Goal: Contribute content

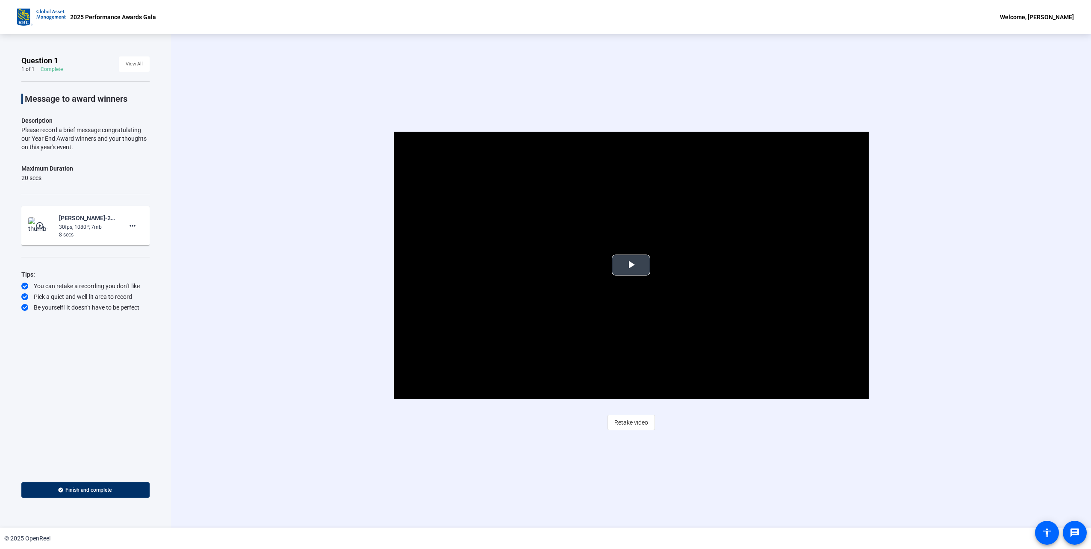
click at [631, 265] on span "Video Player" at bounding box center [631, 265] width 0 height 0
click at [640, 85] on div "Video Player is loading. Play Video Play Mute Current Time 0:00 / Duration 0:07…" at bounding box center [631, 280] width 920 height 493
click at [590, 63] on div "Video Player is loading. Play Video Play Mute Current Time 0:00 / Duration 0:07…" at bounding box center [631, 280] width 920 height 493
click at [917, 180] on div "Video Player is loading. Play Video Play Mute Current Time 0:00 / Duration 0:07…" at bounding box center [631, 265] width 782 height 267
click at [658, 230] on div "A network error caused the media download to fail part-way." at bounding box center [631, 265] width 475 height 267
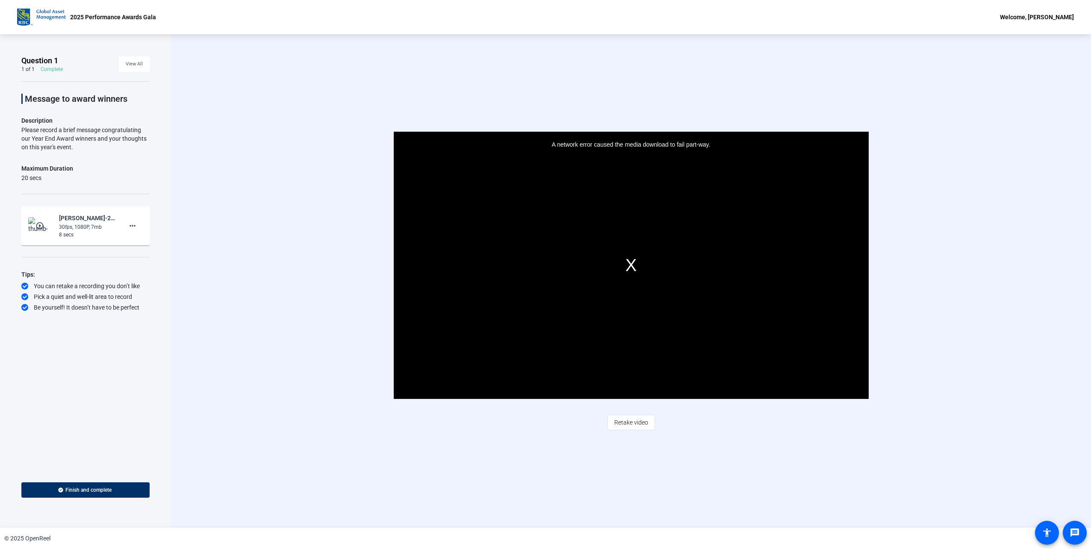
click at [691, 67] on div "Video Player is loading. Play Video Play Mute Current Time 0:00 / Duration 0:07…" at bounding box center [631, 280] width 920 height 493
click at [631, 265] on span "Video Player" at bounding box center [631, 265] width 0 height 0
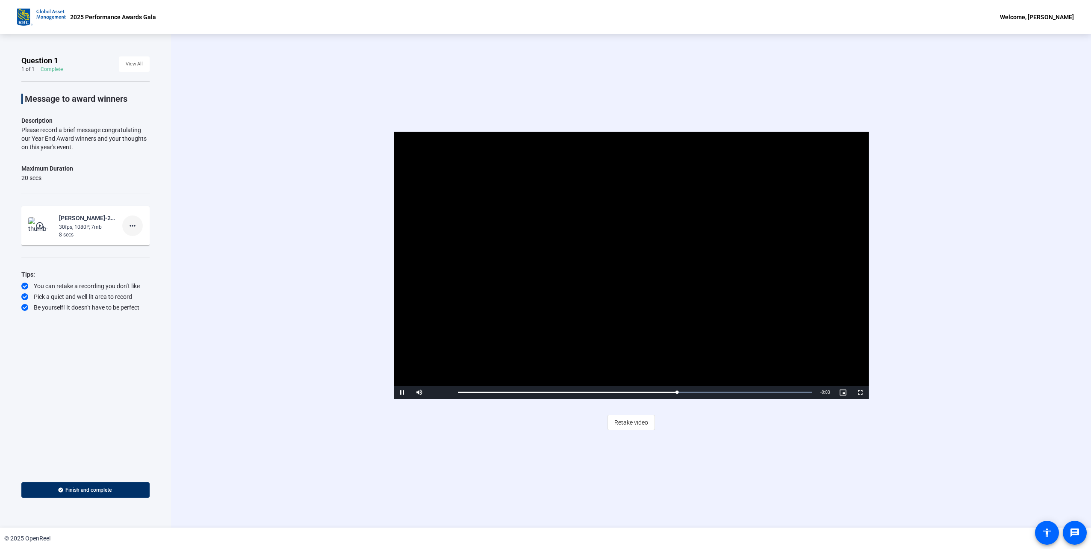
click at [137, 226] on mat-icon "more_horiz" at bounding box center [132, 226] width 10 height 10
click at [151, 243] on span "Delete clip" at bounding box center [146, 243] width 34 height 10
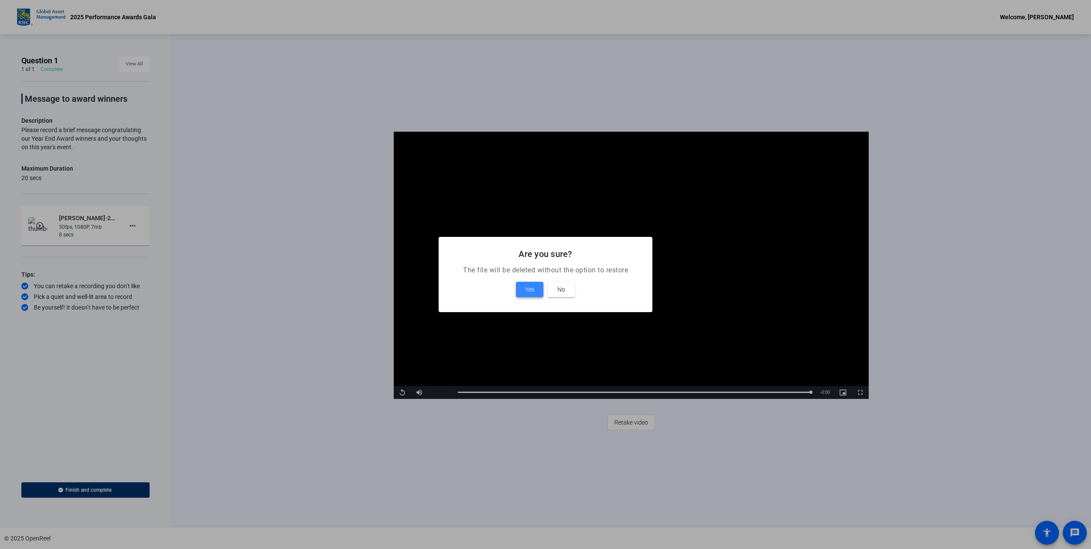
click at [529, 291] on span "Yes" at bounding box center [529, 289] width 9 height 10
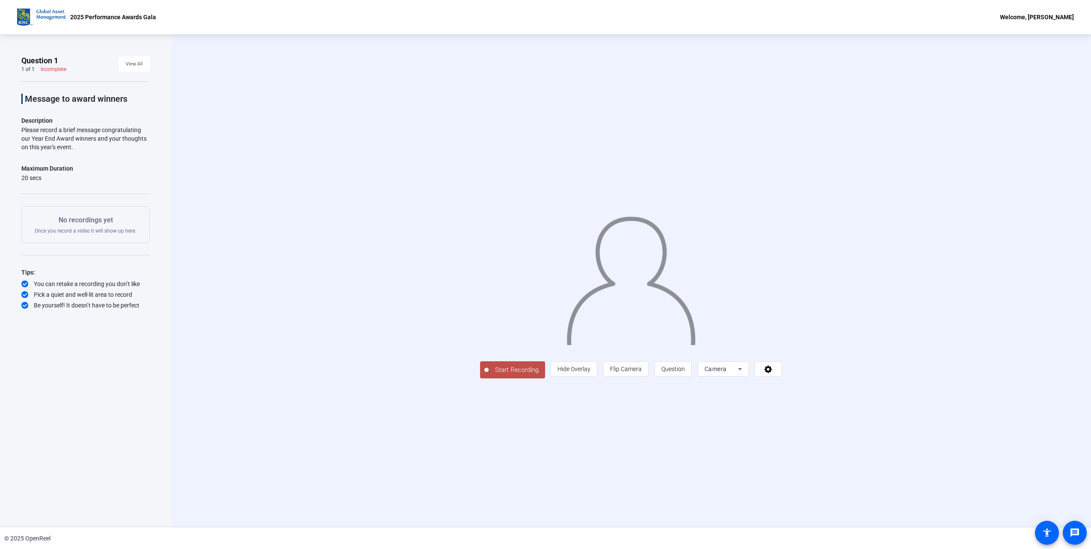
click at [484, 372] on div at bounding box center [486, 370] width 4 height 4
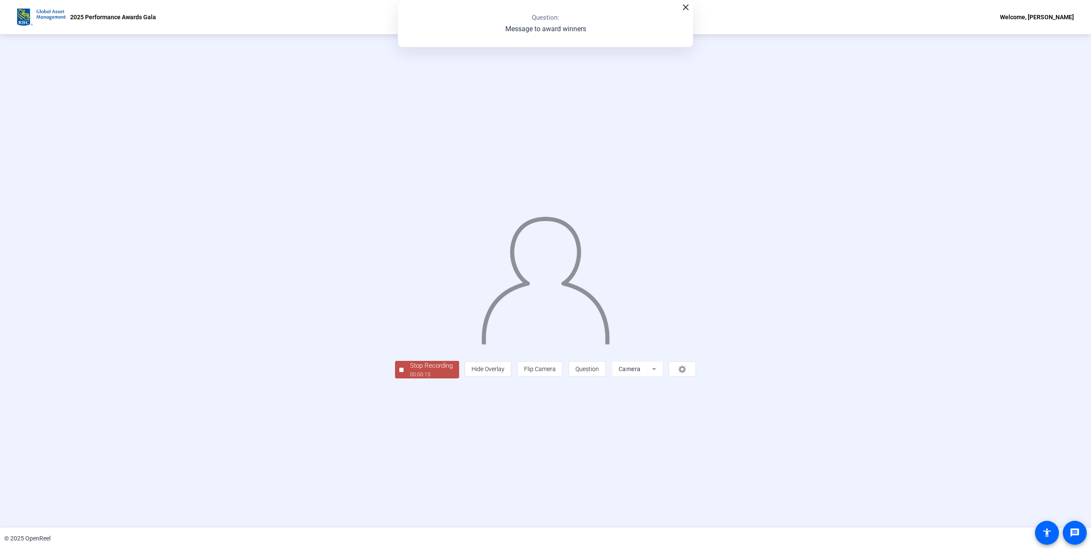
click at [410, 370] on div "Stop Recording" at bounding box center [431, 366] width 43 height 10
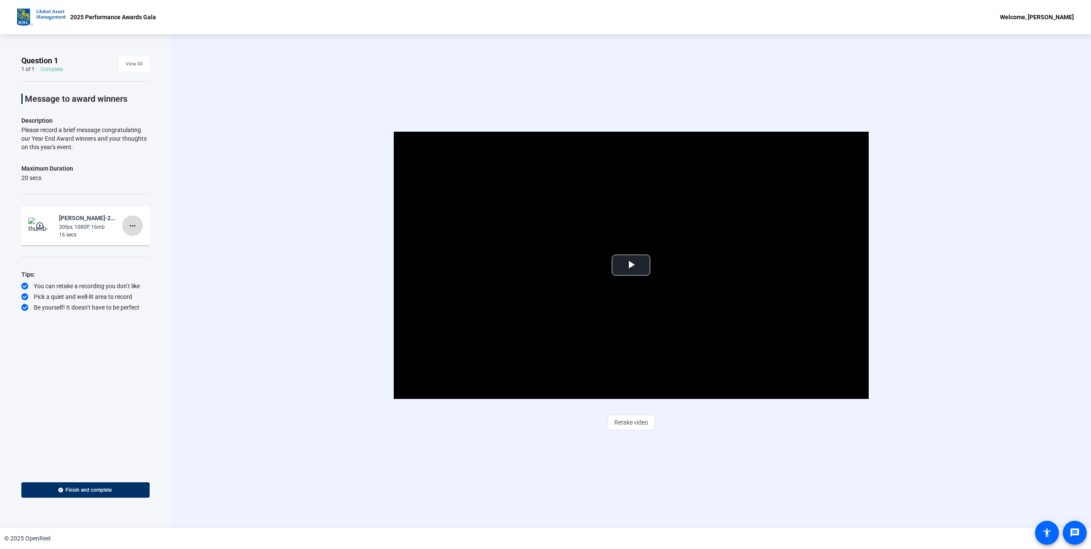
click at [136, 222] on mat-icon "more_horiz" at bounding box center [132, 226] width 10 height 10
click at [146, 244] on span "Delete clip" at bounding box center [146, 243] width 34 height 10
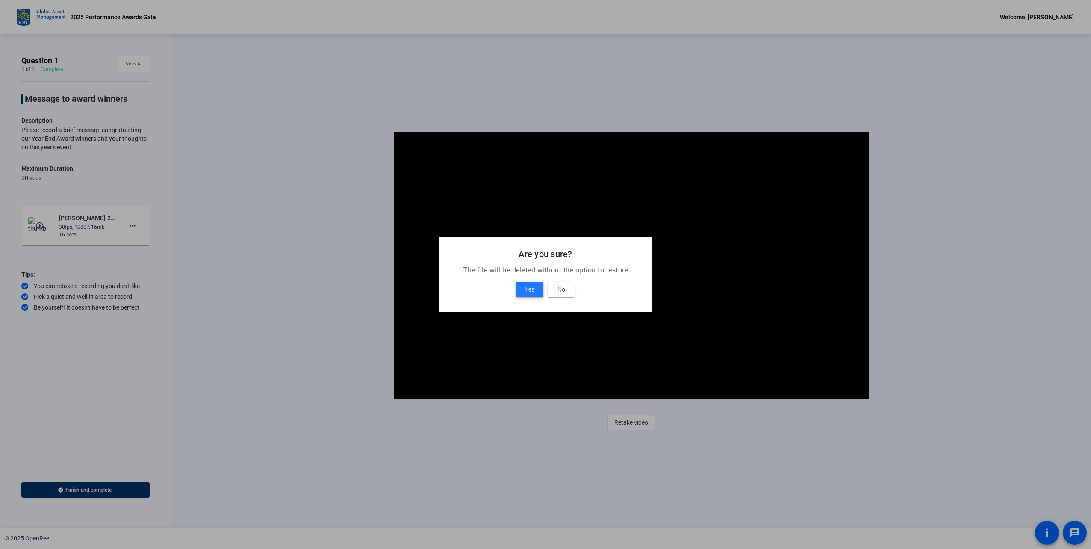
click at [527, 293] on span "Yes" at bounding box center [529, 289] width 9 height 10
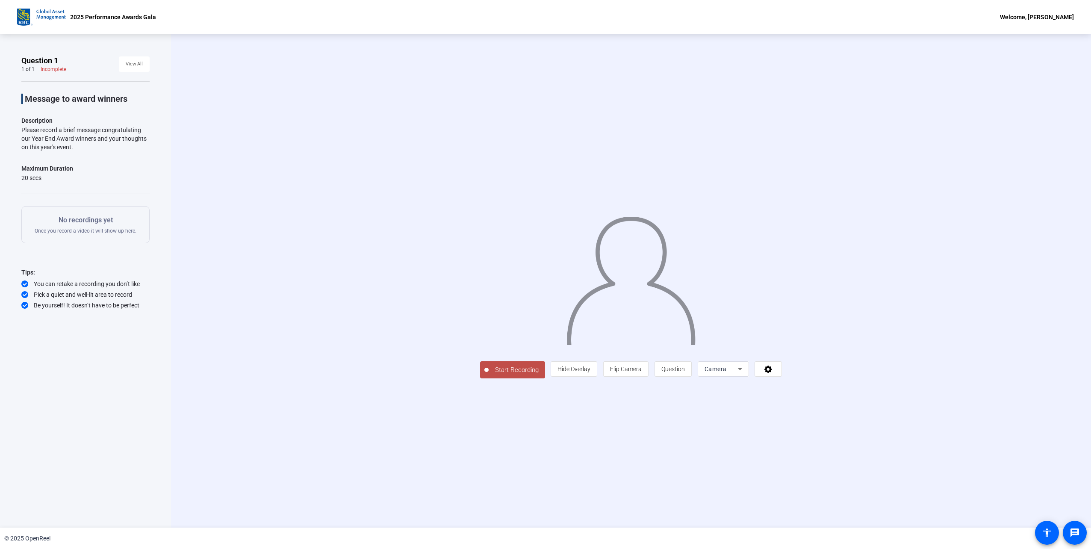
click at [488, 375] on span "Start Recording" at bounding box center [516, 370] width 56 height 10
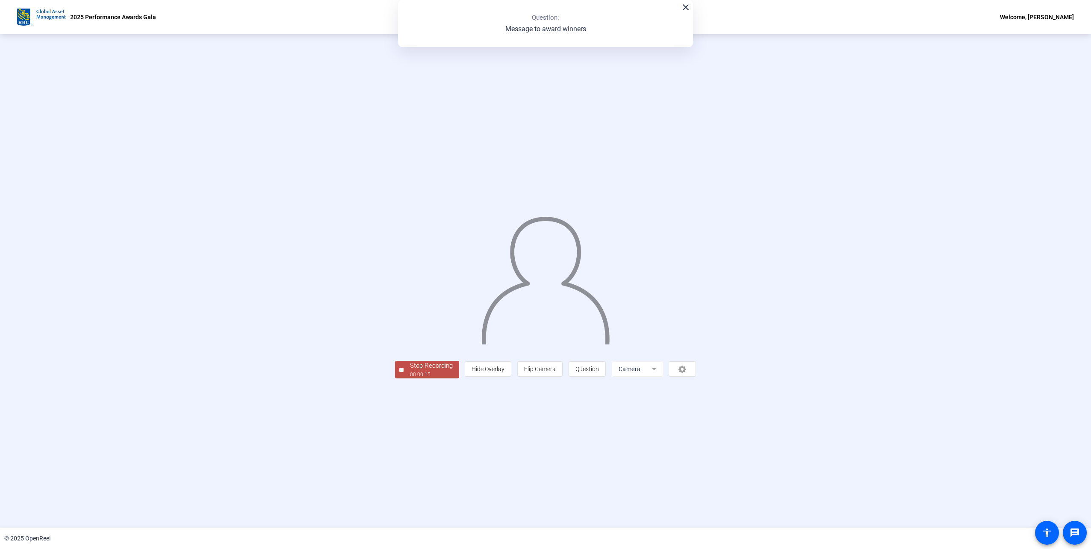
click at [410, 370] on div "Stop Recording" at bounding box center [431, 366] width 43 height 10
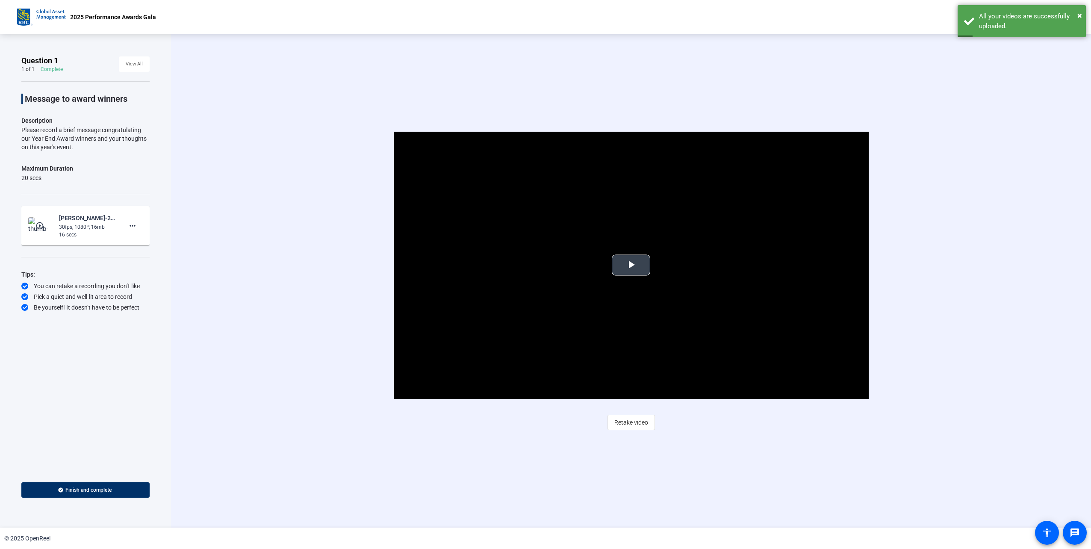
click at [631, 265] on span "Video Player" at bounding box center [631, 265] width 0 height 0
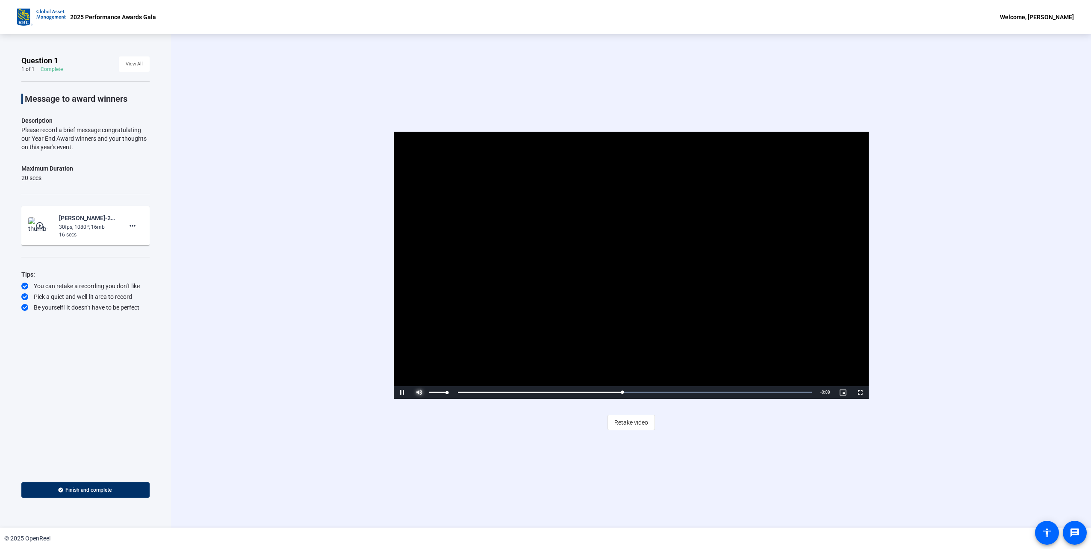
click at [417, 392] on span "Video Player" at bounding box center [419, 392] width 17 height 0
click at [419, 392] on span "Video Player" at bounding box center [419, 392] width 17 height 0
drag, startPoint x: 447, startPoint y: 394, endPoint x: 468, endPoint y: 396, distance: 21.0
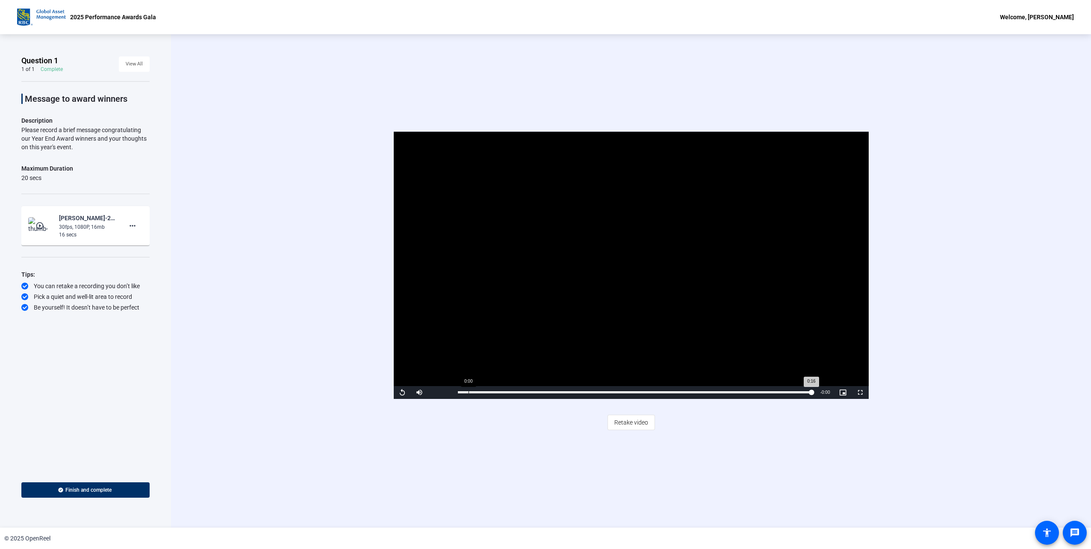
click at [468, 396] on div "Replay Mute 100% Current Time 0:16 / Duration 0:16 Loaded : 100.00% 0:00 0:16 S…" at bounding box center [631, 392] width 475 height 13
drag, startPoint x: 447, startPoint y: 394, endPoint x: 426, endPoint y: 394, distance: 20.9
click at [426, 394] on div "Unmute 0%" at bounding box center [432, 392] width 43 height 13
drag, startPoint x: 426, startPoint y: 394, endPoint x: 420, endPoint y: 394, distance: 5.6
click at [420, 392] on span "Video Player" at bounding box center [419, 392] width 17 height 0
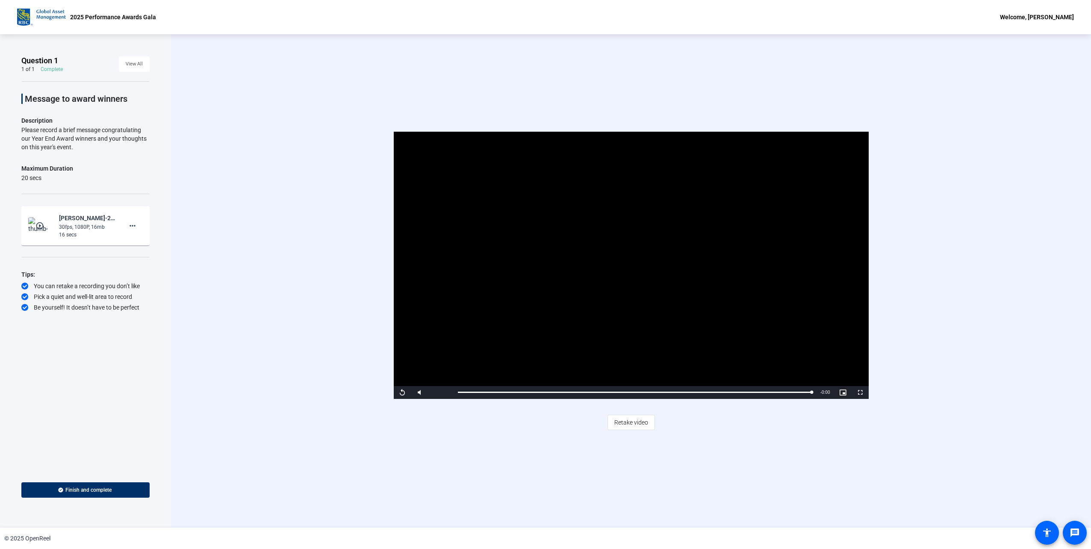
click at [612, 300] on video "Video Player" at bounding box center [631, 265] width 475 height 267
click at [627, 270] on video "Video Player" at bounding box center [631, 265] width 475 height 267
click at [637, 277] on video "Video Player" at bounding box center [631, 265] width 475 height 267
click at [624, 271] on video "Video Player" at bounding box center [631, 265] width 475 height 267
click at [633, 275] on video "Video Player" at bounding box center [631, 265] width 475 height 267
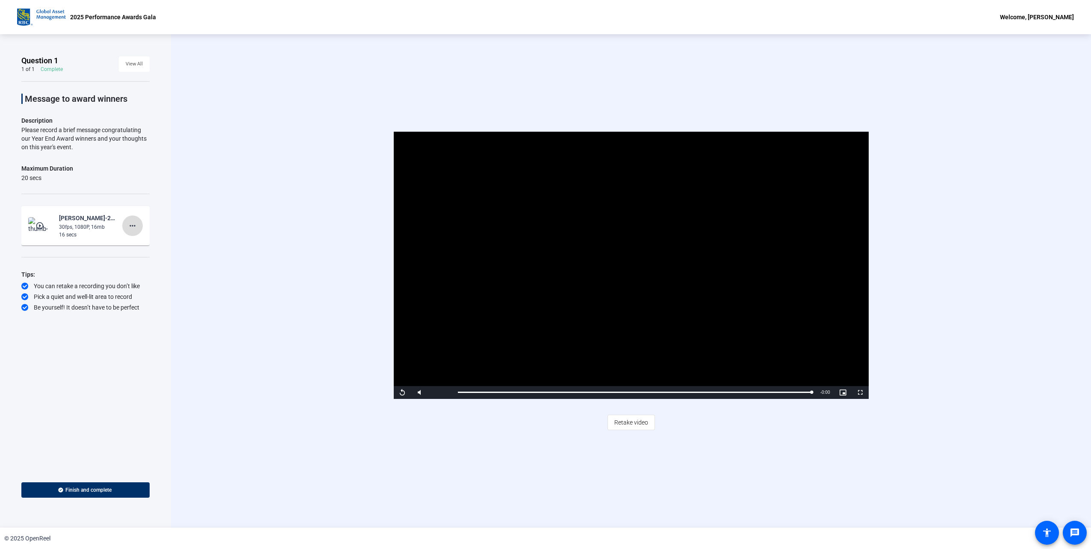
click at [129, 229] on mat-icon "more_horiz" at bounding box center [132, 226] width 10 height 10
click at [279, 184] on div at bounding box center [545, 274] width 1091 height 549
click at [617, 285] on video "Video Player" at bounding box center [631, 265] width 475 height 267
click at [623, 270] on video "Video Player" at bounding box center [631, 265] width 475 height 267
click at [406, 392] on span "Video Player" at bounding box center [402, 392] width 17 height 0
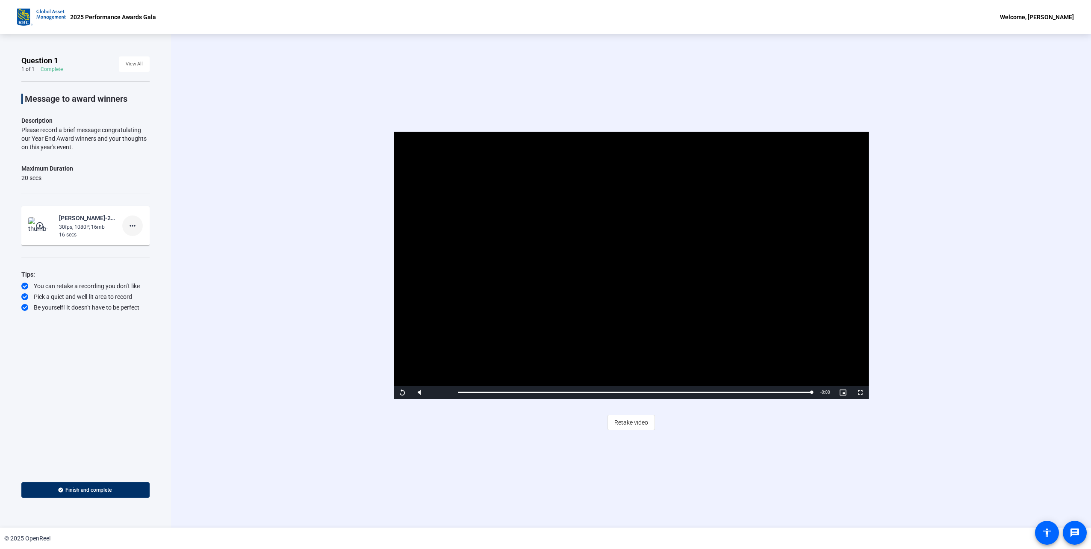
click at [132, 226] on mat-icon "more_horiz" at bounding box center [132, 226] width 10 height 10
click at [245, 198] on div at bounding box center [545, 274] width 1091 height 549
click at [82, 490] on span "Finish and complete" at bounding box center [88, 489] width 46 height 7
